Goal: Task Accomplishment & Management: Use online tool/utility

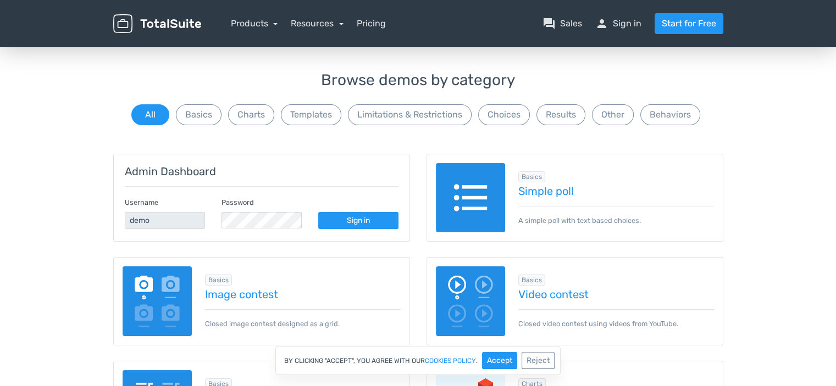
scroll to position [220, 0]
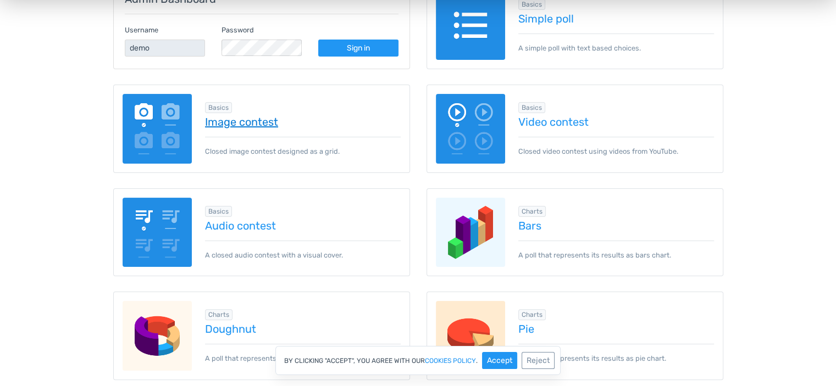
click at [237, 116] on link "Image contest" at bounding box center [303, 122] width 196 height 12
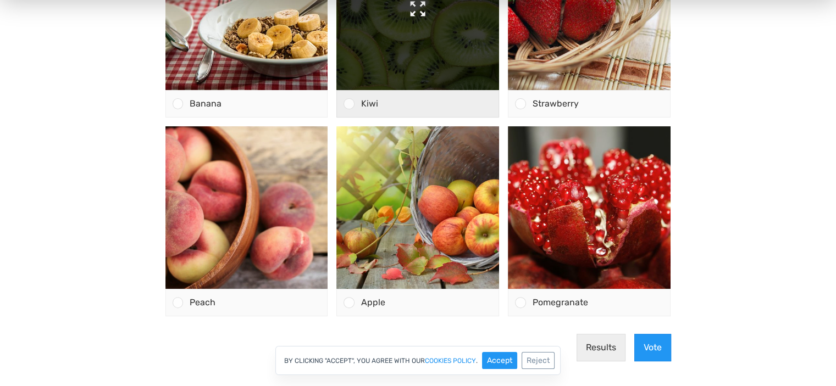
scroll to position [275, 0]
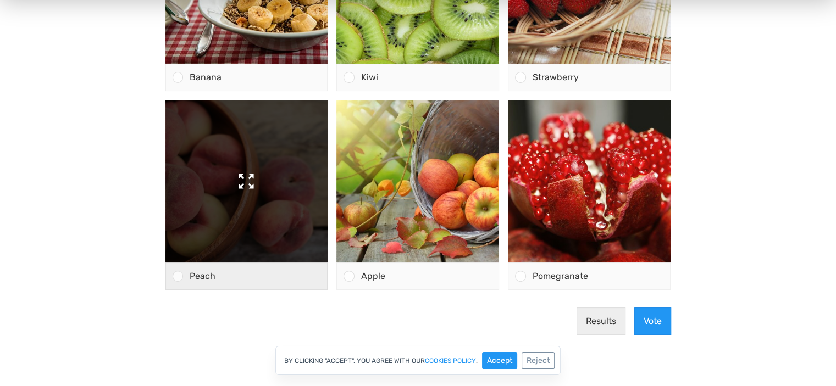
click at [264, 192] on img at bounding box center [246, 181] width 163 height 163
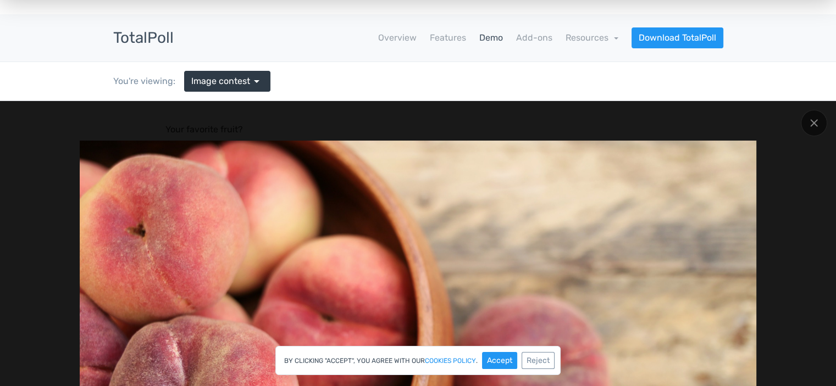
scroll to position [0, 0]
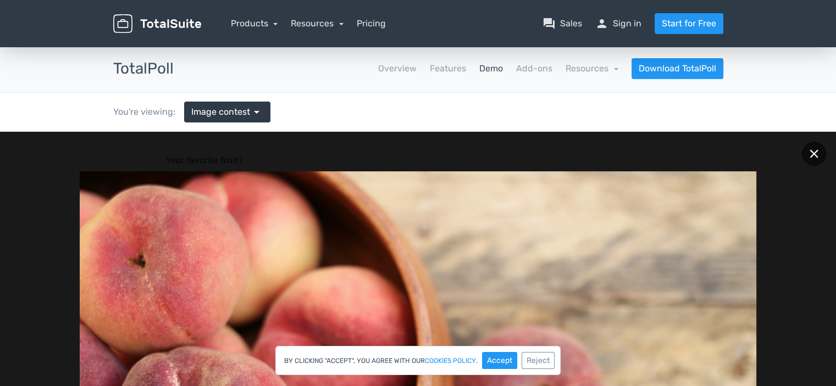
click at [814, 162] on div at bounding box center [813, 154] width 26 height 26
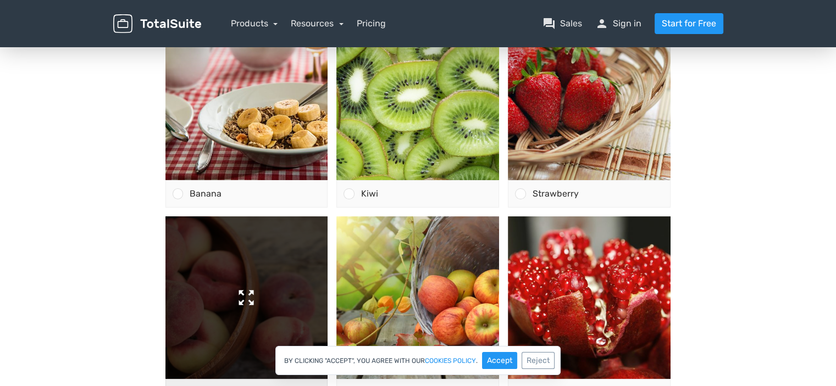
scroll to position [220, 0]
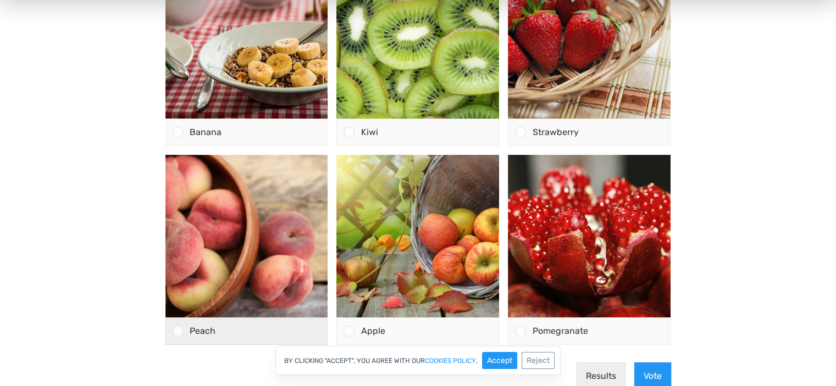
click at [176, 333] on div at bounding box center [178, 331] width 10 height 10
click at [177, 331] on input "Peach" at bounding box center [177, 331] width 0 height 0
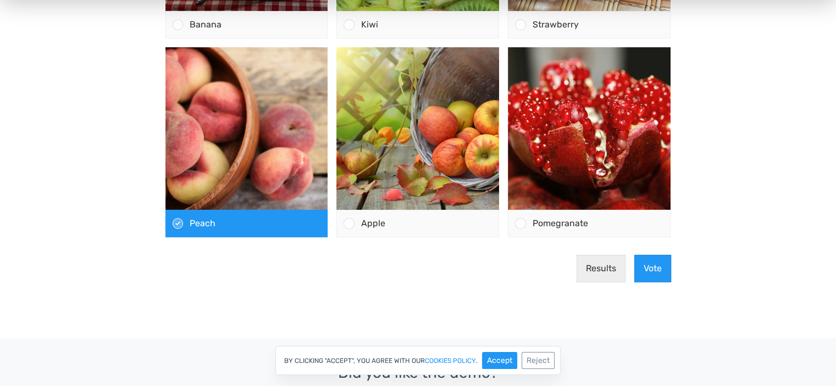
scroll to position [330, 0]
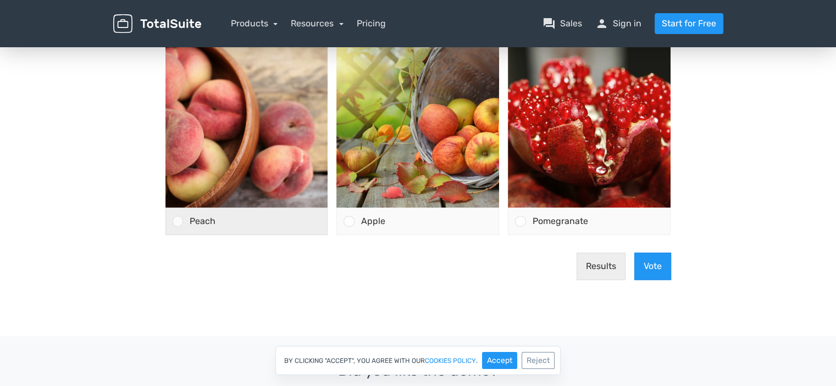
click at [178, 223] on div at bounding box center [178, 221] width 10 height 10
click at [177, 221] on input "Peach" at bounding box center [177, 221] width 0 height 0
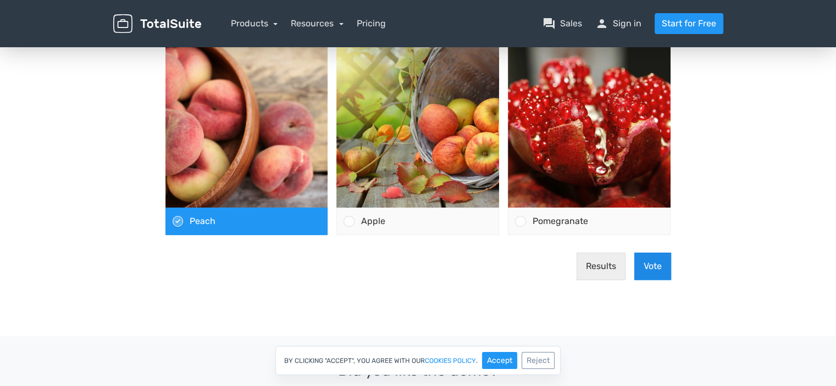
click at [655, 277] on button "Vote" at bounding box center [652, 266] width 37 height 27
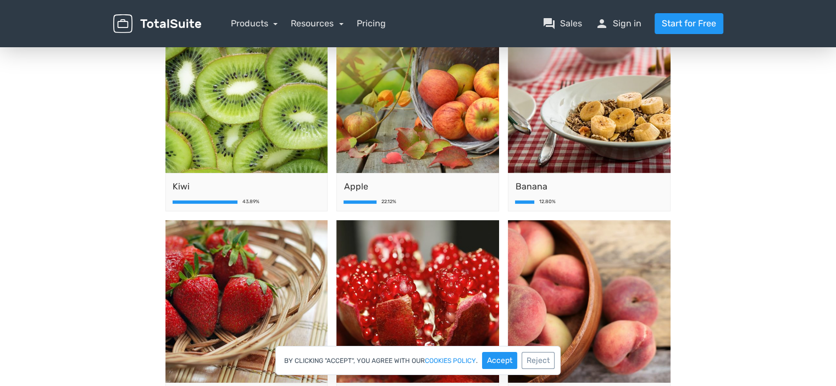
scroll to position [165, 0]
